Goal: Task Accomplishment & Management: Use online tool/utility

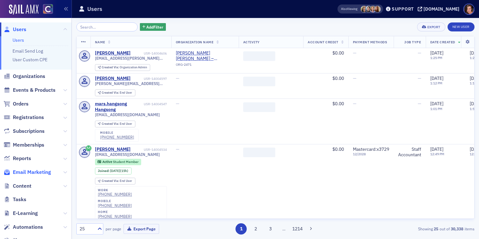
click at [45, 172] on span "Email Marketing" at bounding box center [32, 172] width 38 height 7
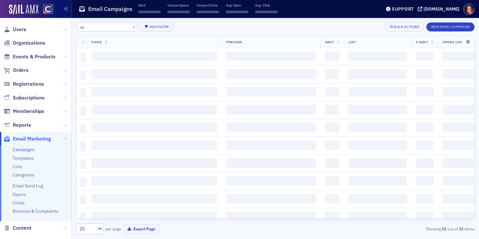
type input "w"
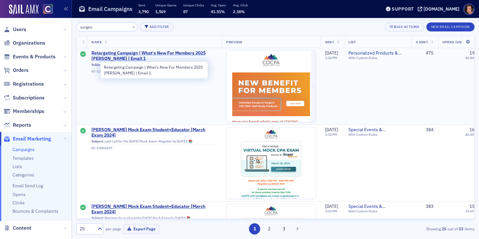
type input "surgen"
click at [148, 50] on span "Retargeting Campaign | What's New For Members 2025 [PERSON_NAME] | Email 1" at bounding box center [154, 55] width 126 height 11
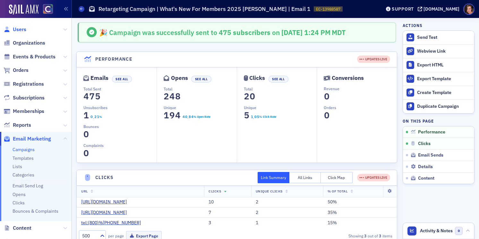
click at [19, 30] on span "Users" at bounding box center [19, 29] width 13 height 7
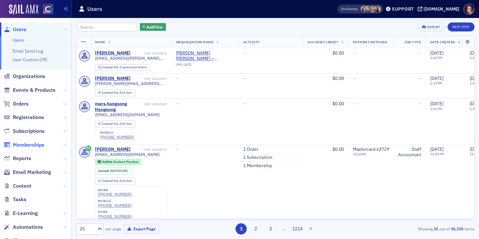
click at [34, 146] on span "Memberships" at bounding box center [28, 144] width 31 height 7
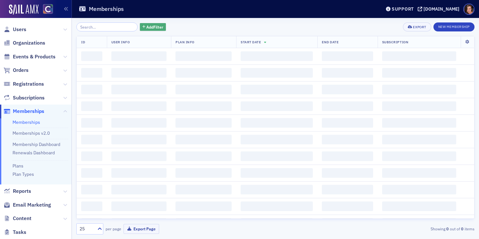
click at [152, 26] on span "Add Filter" at bounding box center [154, 27] width 17 height 6
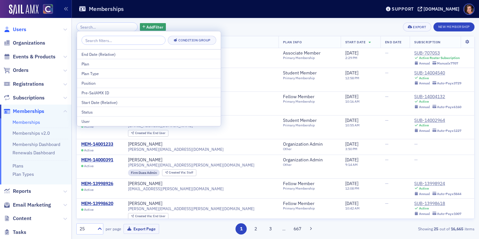
click at [20, 30] on span "Users" at bounding box center [19, 29] width 13 height 7
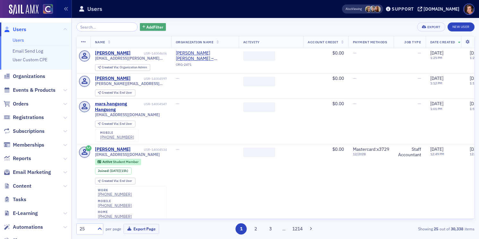
click at [151, 25] on span "Add Filter" at bounding box center [154, 27] width 17 height 6
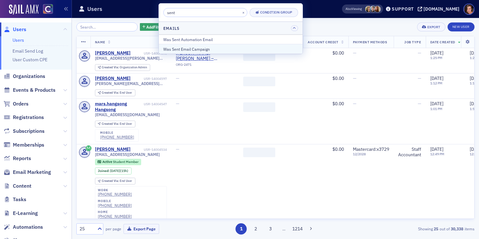
type input "sent"
click at [201, 48] on div "Was Sent Email Campaign" at bounding box center [230, 49] width 135 height 6
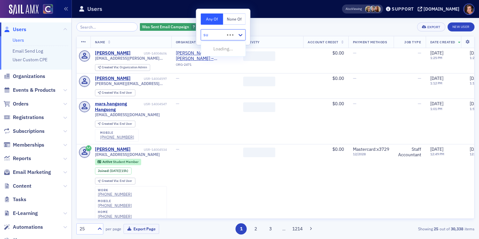
type input "sur"
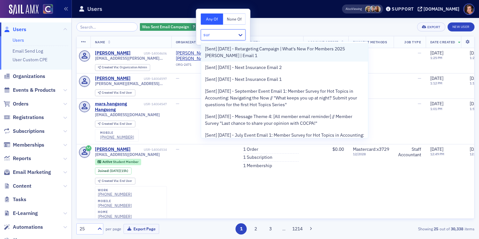
click at [254, 51] on span "[Sent] [DATE] - Retargeting Campaign | What's New For Members 2025 [PERSON_NAME…" at bounding box center [284, 52] width 159 height 13
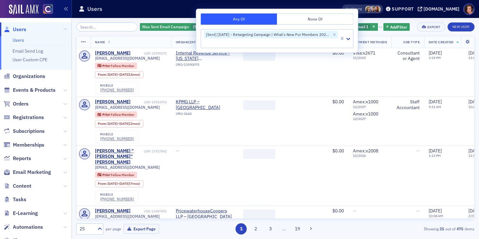
click at [398, 24] on div "Was Sent Email Campaign [Sent] [DATE] - Retargeting Campaign | What's New For M…" at bounding box center [275, 26] width 398 height 9
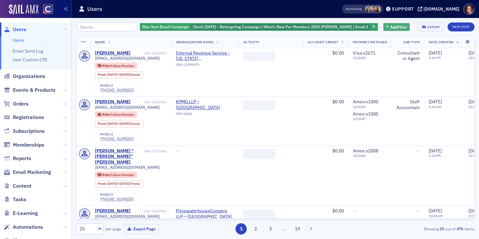
click at [390, 24] on span "Add Filter" at bounding box center [398, 27] width 17 height 6
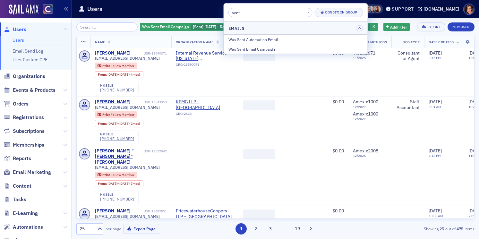
click at [262, 12] on input "sent" at bounding box center [270, 12] width 84 height 9
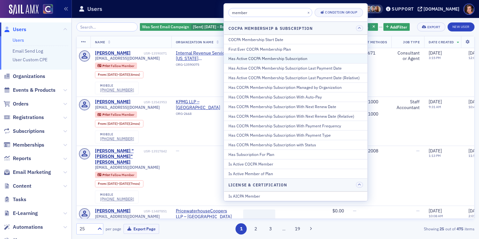
type input "member"
click at [271, 57] on div "Has Active COCPA Membership Subscription" at bounding box center [295, 59] width 135 height 6
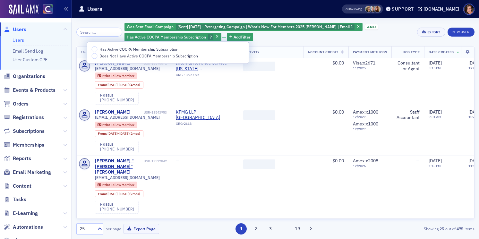
click at [162, 50] on span "Has Active COCPA Membership Subscription" at bounding box center [138, 49] width 79 height 5
click at [98, 50] on input "Has Active COCPA Membership Subscription" at bounding box center [95, 50] width 6 height 6
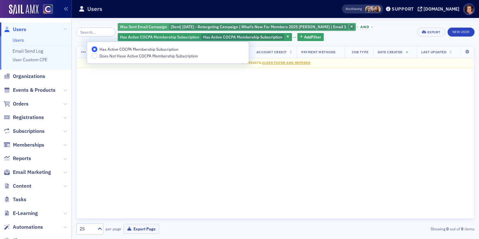
click at [350, 27] on icon "button" at bounding box center [351, 27] width 3 height 4
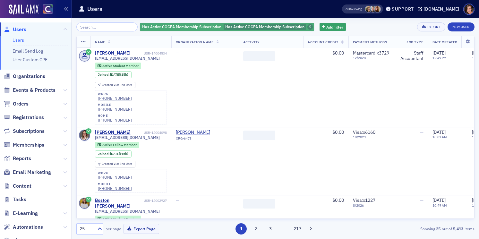
click at [307, 28] on span "button" at bounding box center [310, 27] width 6 height 6
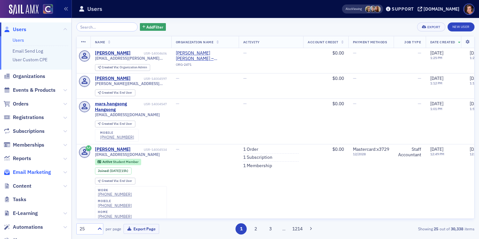
click at [20, 171] on span "Email Marketing" at bounding box center [32, 172] width 38 height 7
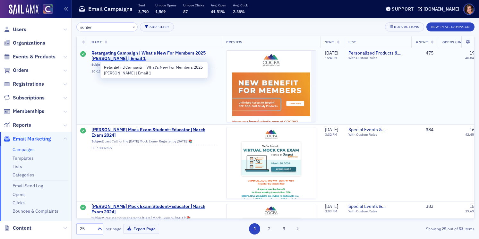
click at [180, 53] on span "Retargeting Campaign | What's New For Members 2025 [PERSON_NAME] | Email 1" at bounding box center [154, 55] width 126 height 11
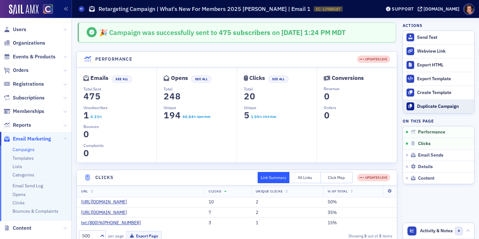
click at [422, 105] on div "Duplicate Campaign" at bounding box center [444, 107] width 54 height 6
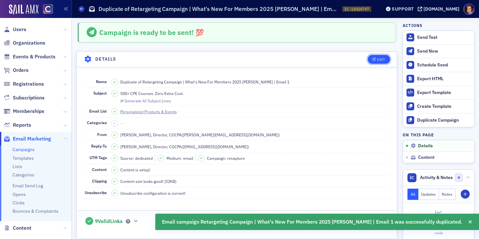
click at [382, 56] on button "Edit" at bounding box center [379, 59] width 22 height 9
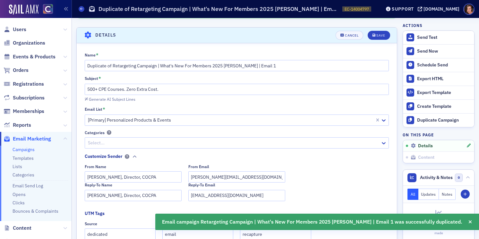
scroll to position [30, 0]
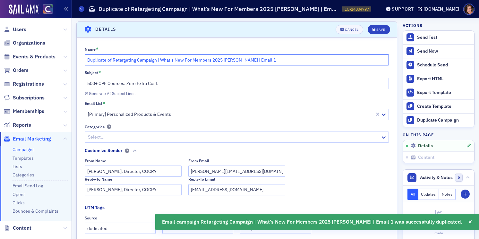
drag, startPoint x: 113, startPoint y: 58, endPoint x: 70, endPoint y: 58, distance: 43.0
click at [70, 58] on div "Users Organizations Events & Products Orders Registrations Subscriptions Member…" at bounding box center [239, 119] width 479 height 239
click at [244, 57] on input "Retargeting Campaign | What's New For Members 2025 [PERSON_NAME] | Email 1" at bounding box center [237, 59] width 304 height 11
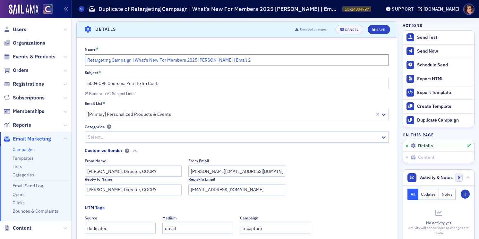
type input "Retargeting Campaign | What's New For Members 2025 [PERSON_NAME] | Email 2"
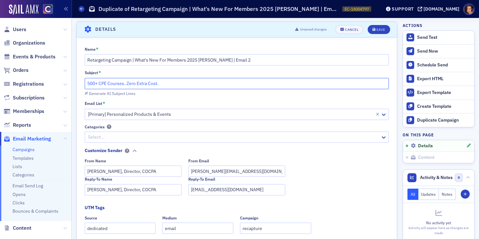
click at [169, 82] on input "500+ CPE Courses. Zero Extra Cost." at bounding box center [237, 83] width 304 height 11
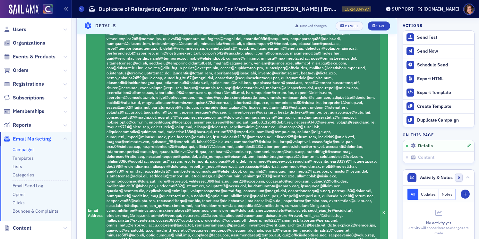
scroll to position [0, 0]
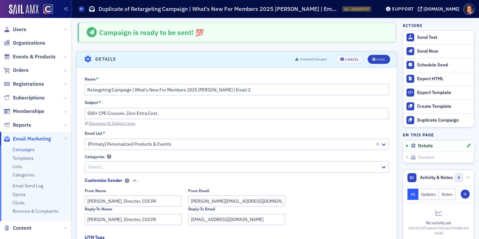
click at [129, 125] on div "Generate AI Subject Lines" at bounding box center [112, 124] width 47 height 4
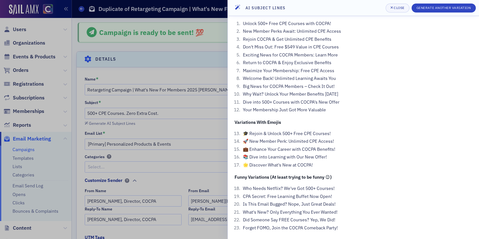
scroll to position [2, 0]
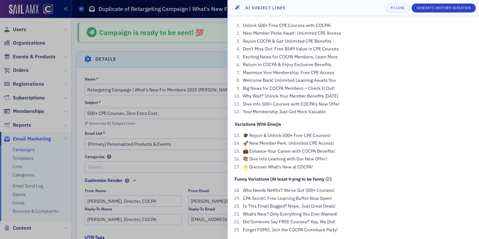
click at [191, 130] on div at bounding box center [239, 119] width 479 height 239
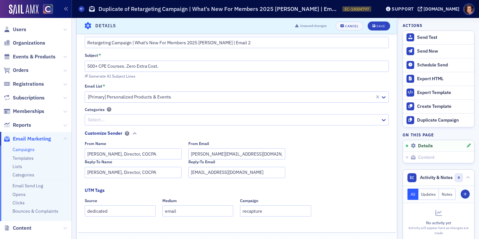
scroll to position [0, 0]
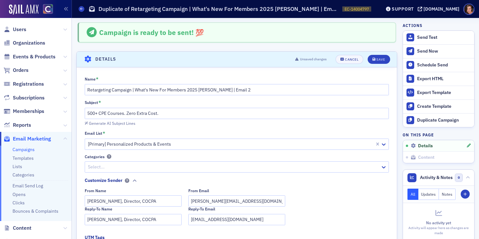
click at [379, 54] on header "Details Unsaved changes Cancel Save" at bounding box center [237, 60] width 320 height 16
click at [380, 58] on div "Save" at bounding box center [380, 60] width 9 height 4
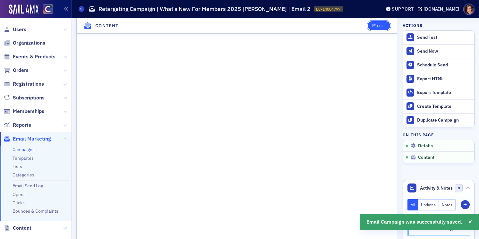
click at [382, 28] on div "Edit" at bounding box center [381, 26] width 8 height 4
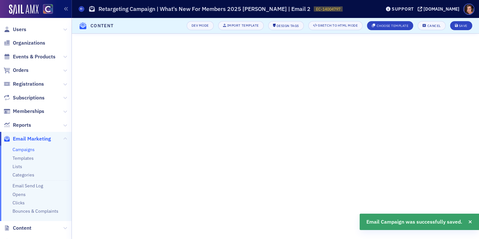
scroll to position [757, 0]
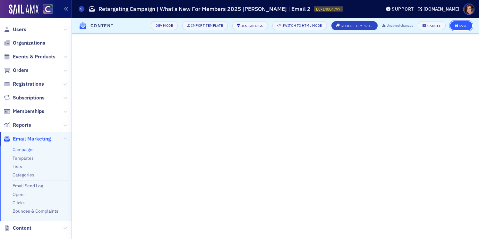
click at [460, 26] on div "Save" at bounding box center [463, 26] width 9 height 4
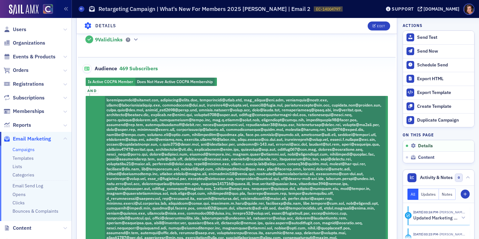
scroll to position [0, 0]
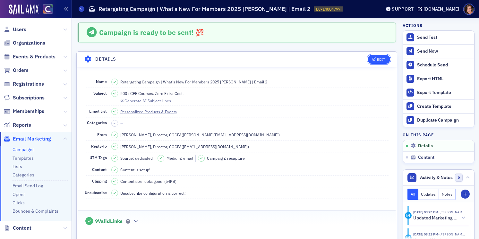
click at [378, 58] on div "Edit" at bounding box center [381, 60] width 8 height 4
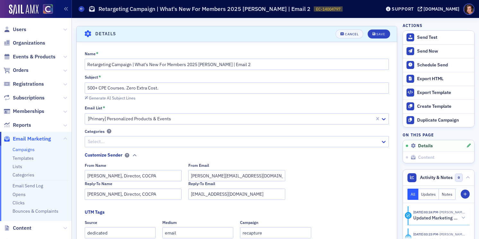
scroll to position [30, 0]
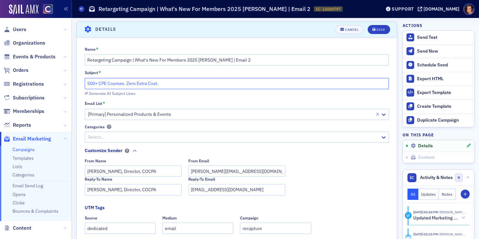
click at [117, 84] on input "500+ CPE Courses. Zero Extra Cost." at bounding box center [237, 83] width 304 height 11
paste input "Rejoin [DATE] & Unlock Unlimited CPE (New Member Benefit!)"
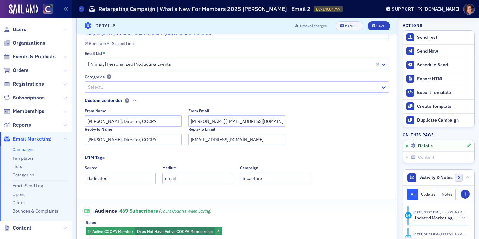
scroll to position [0, 0]
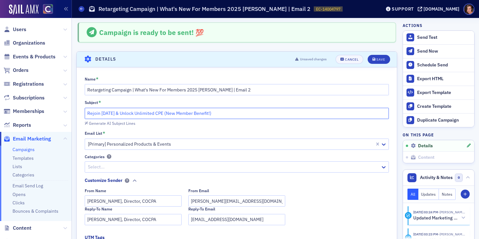
click at [135, 113] on input "Rejoin [DATE] & Unlock Unlimited CPE (New Member Benefit!)" at bounding box center [237, 113] width 304 height 11
click at [135, 113] on input "Rejoin [DATE] & Unlock 500+ CPE (New Member Benefit!)" at bounding box center [237, 113] width 304 height 11
drag, startPoint x: 144, startPoint y: 113, endPoint x: 133, endPoint y: 112, distance: 10.3
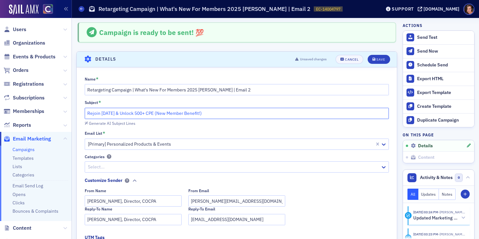
click at [133, 112] on input "Rejoin [DATE] & Unlock 500+ CPE (New Member Benefit!)" at bounding box center [237, 113] width 304 height 11
drag, startPoint x: 182, startPoint y: 113, endPoint x: 245, endPoint y: 112, distance: 63.5
click at [245, 112] on input "Rejoin [DATE] & Unlock Unlimited Access to CPE (New Member Benefit!)" at bounding box center [237, 113] width 304 height 11
click at [245, 112] on input "Rejoin [DATE] & Unlock Unlimited Access to CPE" at bounding box center [237, 113] width 304 height 11
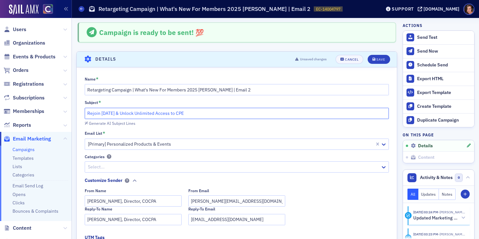
click at [245, 112] on input "Rejoin [DATE] & Unlock Unlimited Access to CPE" at bounding box center [237, 113] width 304 height 11
paste input "Now for Unlimited CPE Access"
click at [101, 113] on input "Rejoin Now for Unlimited CPE Access" at bounding box center [237, 113] width 304 height 11
type input "Rejoin COCPA for Unlimited CPE Access"
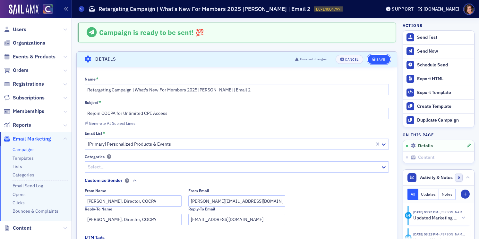
click at [376, 60] on div "Save" at bounding box center [380, 60] width 9 height 4
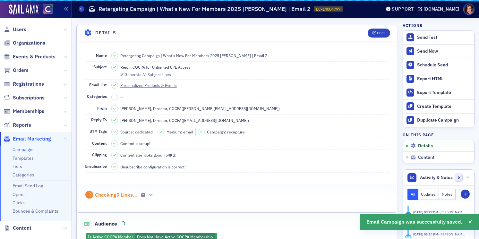
scroll to position [30, 0]
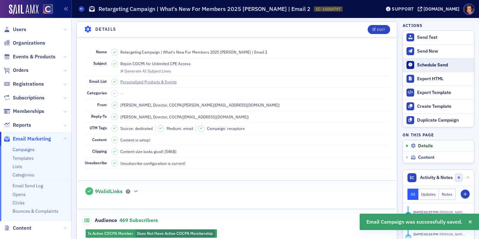
click at [428, 66] on div "Schedule Send" at bounding box center [444, 65] width 54 height 6
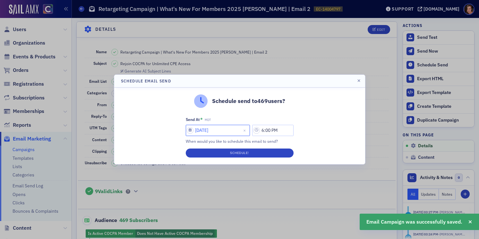
click at [209, 133] on input "[DATE]" at bounding box center [218, 130] width 64 height 11
select select "7"
select select "2025"
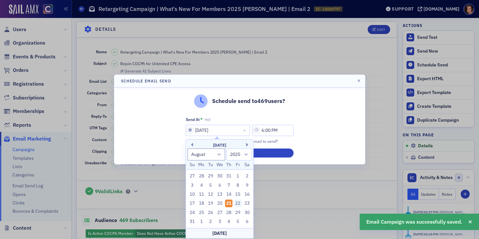
click at [237, 206] on div "22" at bounding box center [238, 204] width 8 height 8
type input "[DATE]"
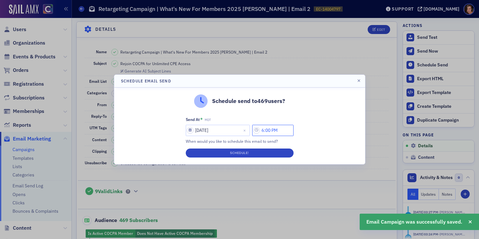
click at [267, 131] on input "6:00 PM" at bounding box center [272, 130] width 41 height 11
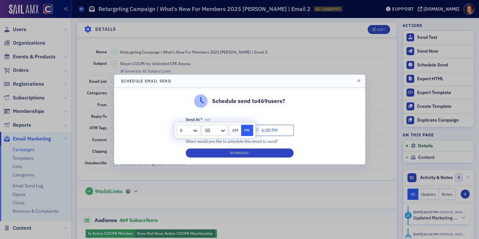
click at [266, 131] on input "6:00 PM" at bounding box center [272, 130] width 41 height 11
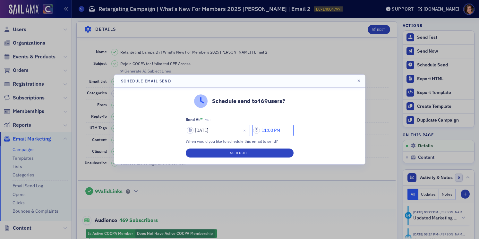
click at [281, 130] on input "11:00 PM" at bounding box center [272, 130] width 41 height 11
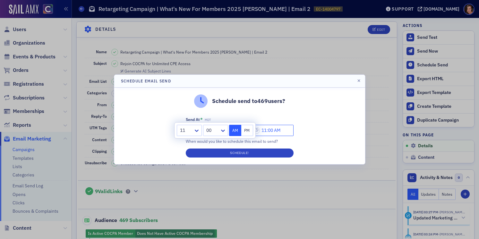
type input "11:00 AM"
click at [299, 141] on div "Schedule send to 469 users? Send At * MDT [DATE] 11:00 AM When would you like t…" at bounding box center [239, 126] width 251 height 77
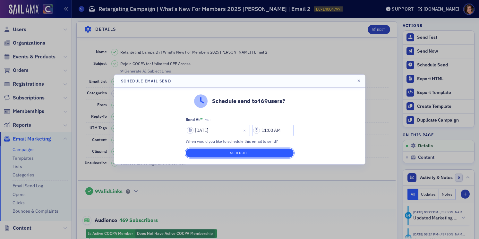
click at [278, 157] on button "Schedule!" at bounding box center [240, 153] width 108 height 9
